Goal: Find specific page/section: Find specific page/section

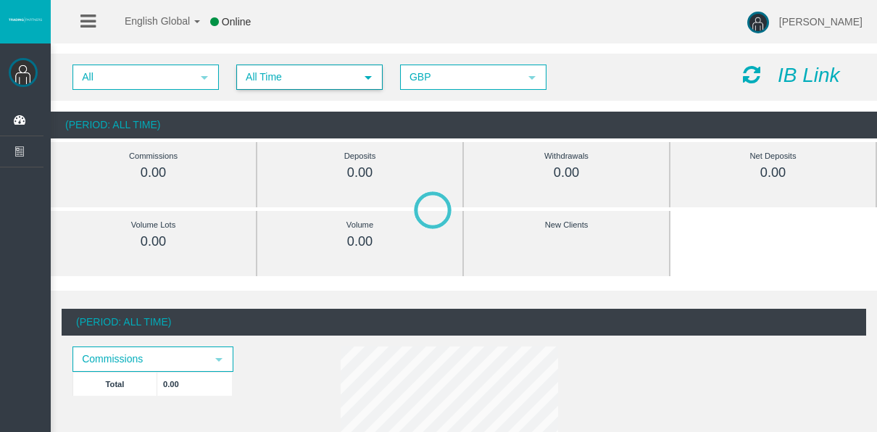
click at [239, 78] on span "All Time" at bounding box center [296, 77] width 117 height 22
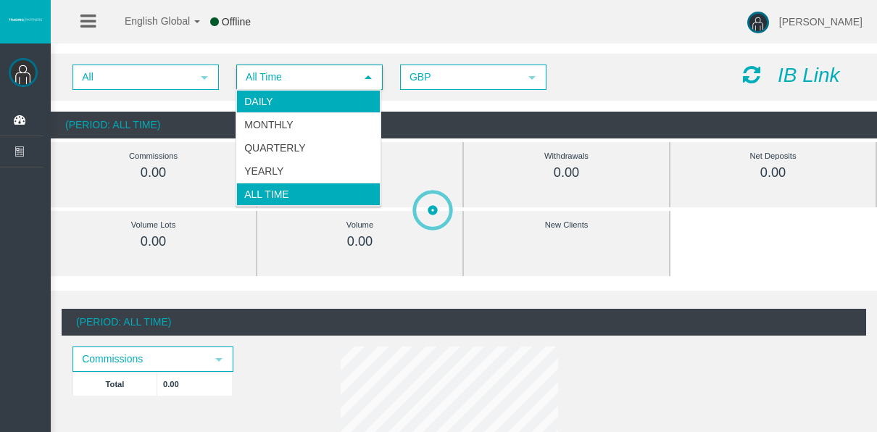
click at [259, 96] on li "Daily" at bounding box center [308, 101] width 144 height 23
